Goal: Use online tool/utility: Use online tool/utility

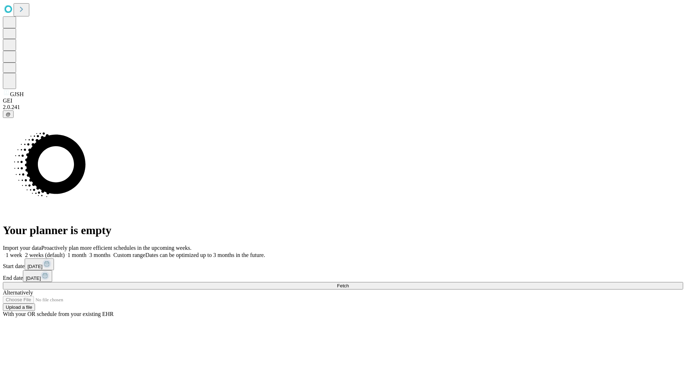
click at [349, 283] on span "Fetch" at bounding box center [343, 285] width 12 height 5
